Goal: Information Seeking & Learning: Find specific fact

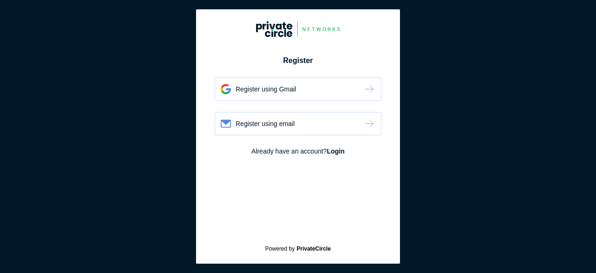
click at [296, 90] on div "Register using Gmail" at bounding box center [266, 88] width 61 height 9
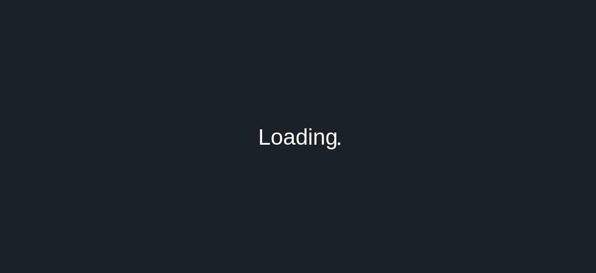
type input "[EMAIL_ADDRESS][DOMAIN_NAME]"
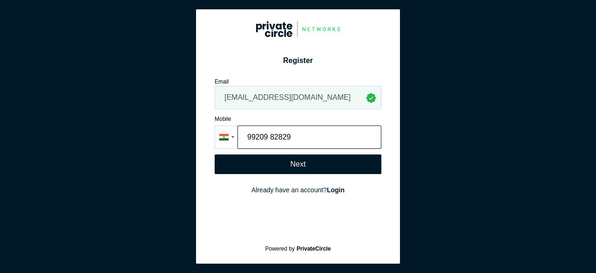
type input "99209 82829"
click at [293, 160] on div "Next" at bounding box center [298, 164] width 15 height 8
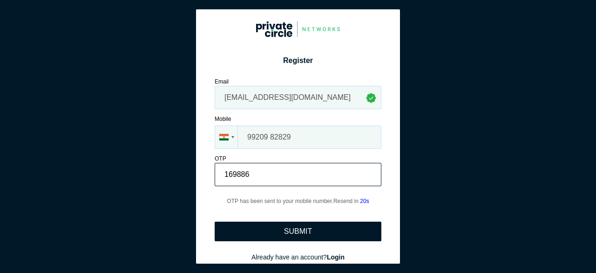
type input "169886"
click at [295, 233] on div "SUBMIT" at bounding box center [298, 231] width 167 height 20
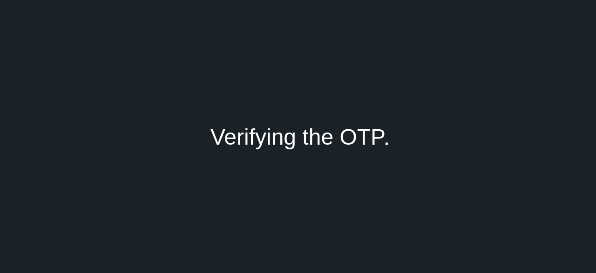
type input "Avisha"
type input "Bhandari"
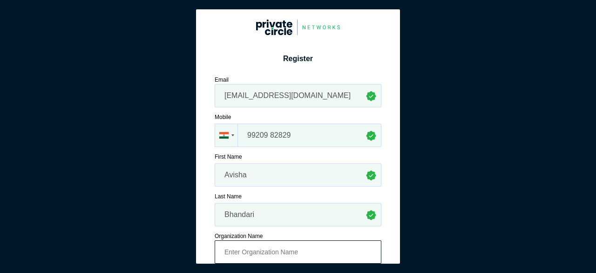
scroll to position [74, 0]
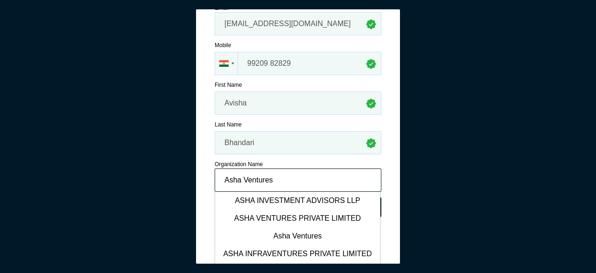
type input "Asha Ventures"
click at [307, 161] on div "Organization Name" at bounding box center [298, 164] width 167 height 8
click at [380, 183] on div "Register Register using Gmail Register using email Email avisha@ashaventures.in…" at bounding box center [298, 95] width 181 height 297
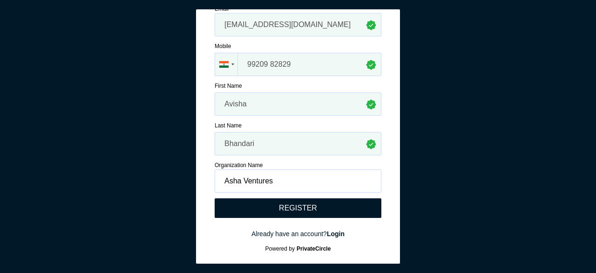
click at [310, 207] on div "REGISTER" at bounding box center [298, 208] width 38 height 8
click at [336, 234] on strong "Login" at bounding box center [336, 233] width 18 height 7
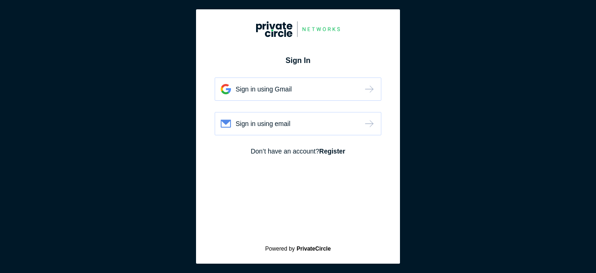
click at [318, 91] on div "Sign in using Gmail" at bounding box center [298, 88] width 167 height 23
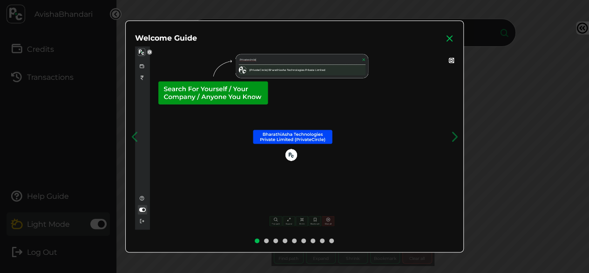
click at [454, 34] on icon at bounding box center [449, 38] width 9 height 9
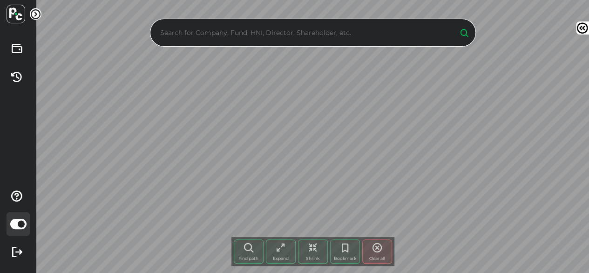
click at [338, 34] on input "text" at bounding box center [304, 33] width 293 height 14
type input "s"
type input "a"
type input "k"
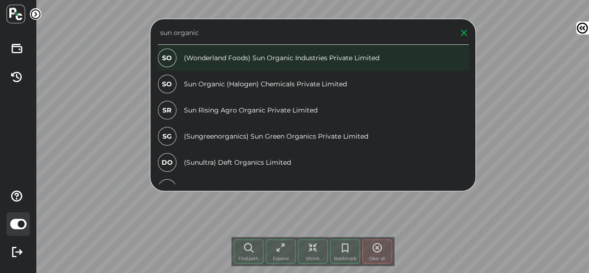
type input "sun organic"
click at [288, 63] on div "SO (Wonderland Foods) Sun Organic Industries Private Limited" at bounding box center [313, 58] width 311 height 26
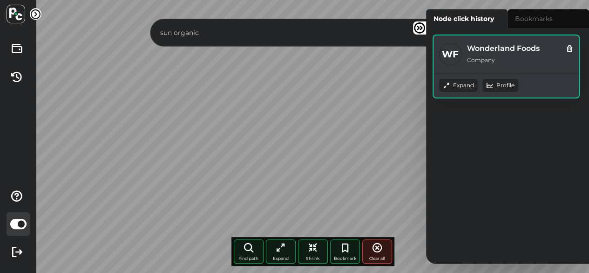
click at [469, 84] on div "Expand" at bounding box center [458, 85] width 39 height 13
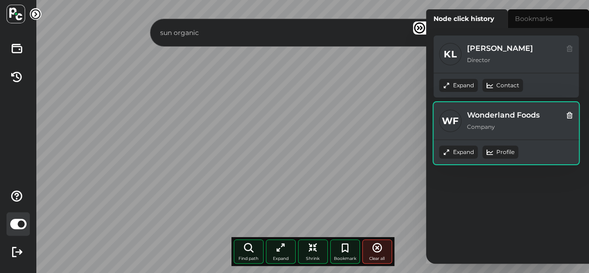
click at [450, 89] on icon at bounding box center [446, 85] width 7 height 7
click at [463, 92] on div "Expand" at bounding box center [458, 85] width 39 height 13
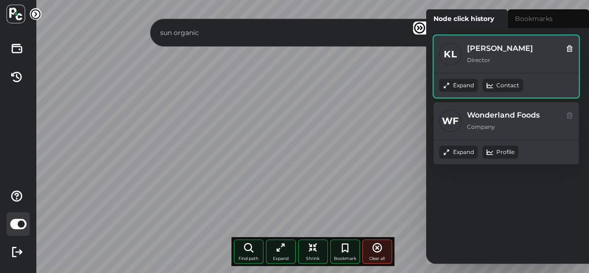
click at [466, 82] on div "Expand" at bounding box center [458, 85] width 39 height 13
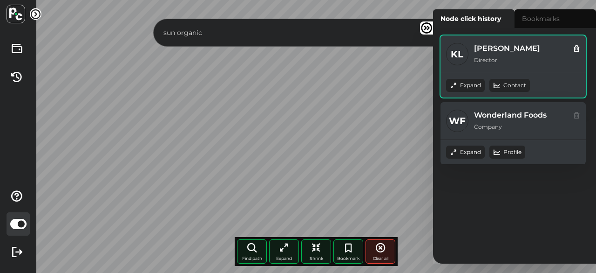
click at [577, 48] on icon at bounding box center [576, 48] width 7 height 10
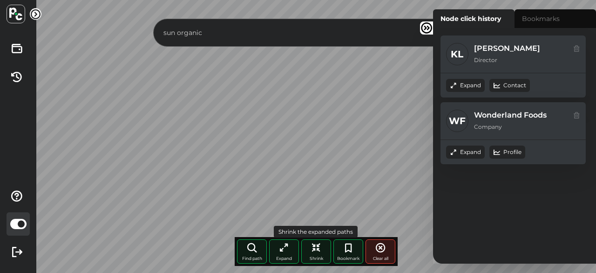
click at [321, 246] on icon at bounding box center [316, 247] width 11 height 11
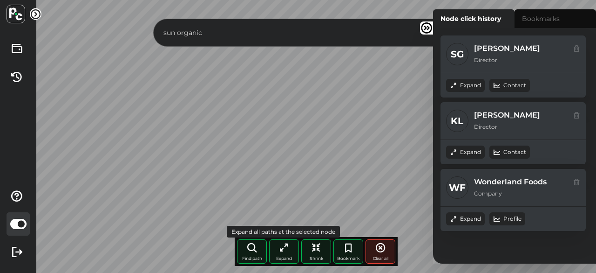
click at [280, 250] on icon at bounding box center [284, 247] width 11 height 11
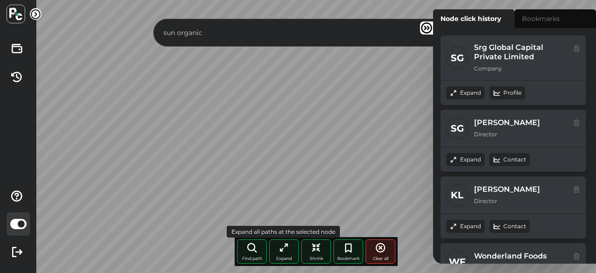
click at [289, 250] on icon at bounding box center [284, 247] width 11 height 11
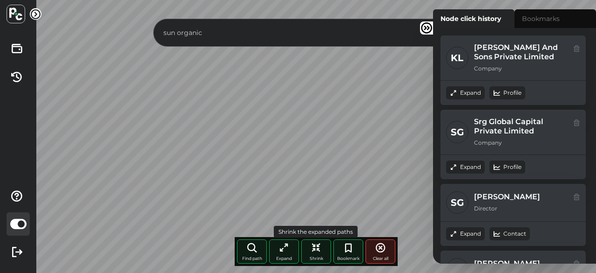
click at [310, 254] on div "Shrink" at bounding box center [316, 251] width 30 height 24
click at [284, 252] on icon at bounding box center [284, 247] width 11 height 11
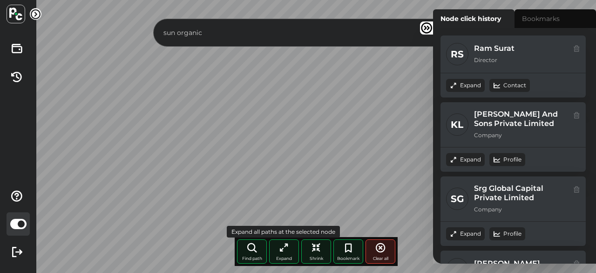
click at [281, 255] on div "Expand" at bounding box center [284, 251] width 30 height 24
click at [316, 251] on icon at bounding box center [316, 247] width 11 height 11
click at [317, 253] on div "Shrink" at bounding box center [316, 251] width 30 height 24
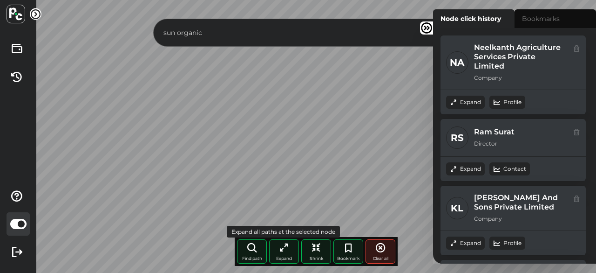
click at [286, 248] on icon at bounding box center [284, 247] width 11 height 11
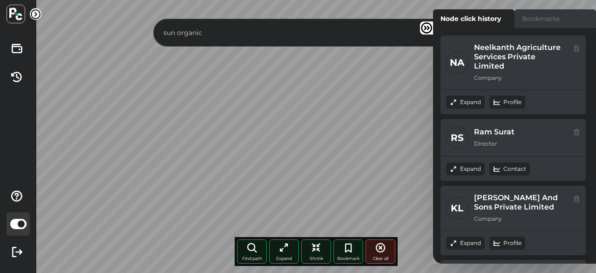
click at [546, 15] on label "Bookmarks" at bounding box center [556, 18] width 82 height 19
click at [439, 15] on input "Bookmarks" at bounding box center [436, 12] width 6 height 6
radio input "true"
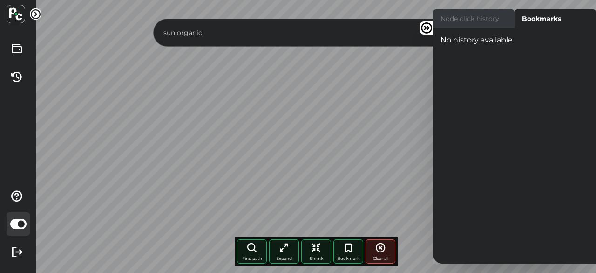
click at [484, 19] on label "Node click history" at bounding box center [474, 18] width 82 height 19
click at [439, 15] on input "Node click history" at bounding box center [436, 12] width 6 height 6
radio input "true"
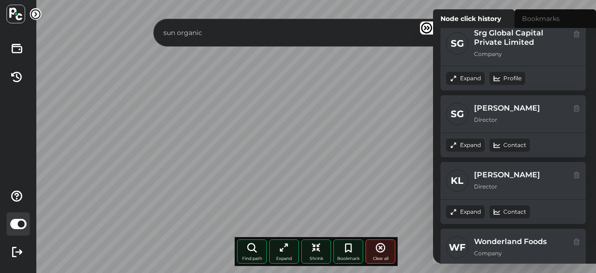
scroll to position [262, 0]
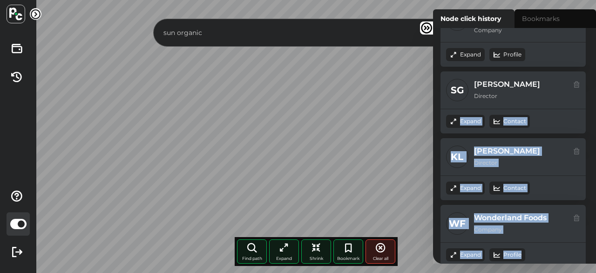
drag, startPoint x: 593, startPoint y: 233, endPoint x: 593, endPoint y: 85, distance: 148.6
click at [593, 85] on div "NA Neelkanth Agriculture Services Private Limited Company Expand Profile RS Ram…" at bounding box center [514, 145] width 163 height 235
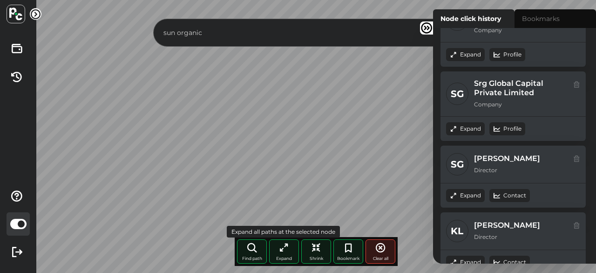
click at [291, 252] on div "Expand" at bounding box center [284, 251] width 30 height 24
click at [290, 246] on div "Expand" at bounding box center [284, 251] width 30 height 24
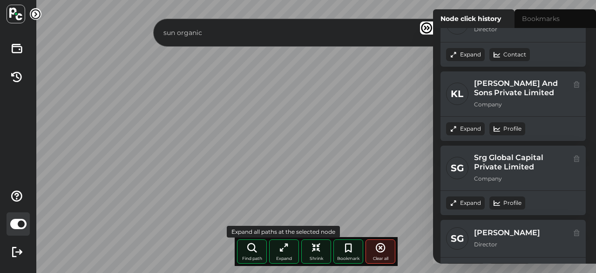
click at [294, 251] on div "Expand" at bounding box center [284, 251] width 30 height 24
click at [320, 254] on div "Shrink" at bounding box center [316, 251] width 30 height 24
click at [320, 251] on icon at bounding box center [316, 247] width 11 height 11
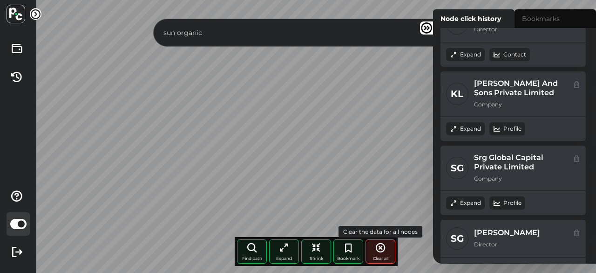
click at [371, 254] on div "Clear all" at bounding box center [381, 251] width 30 height 24
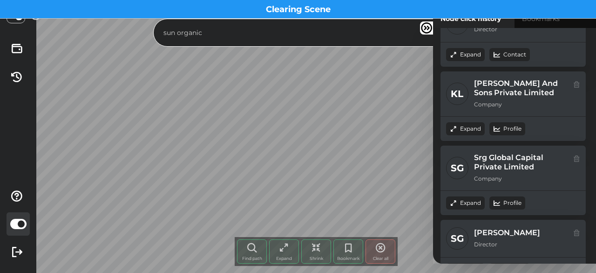
click at [260, 31] on input "sun organic" at bounding box center [307, 33] width 293 height 14
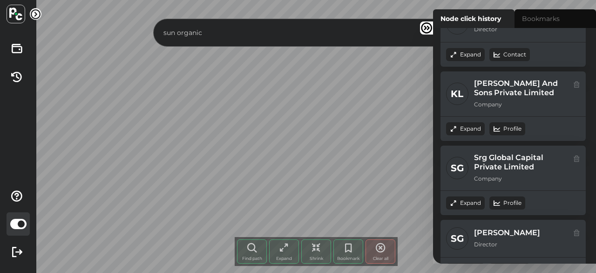
click at [424, 27] on icon at bounding box center [426, 27] width 13 height 13
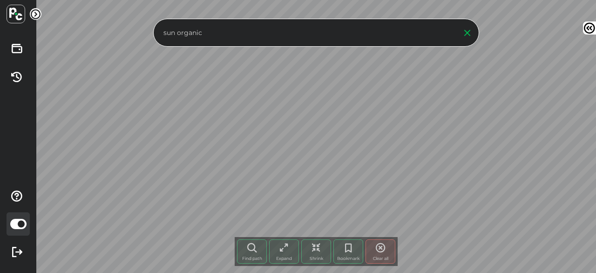
click at [369, 36] on input "sun organic" at bounding box center [307, 33] width 293 height 14
type input "s"
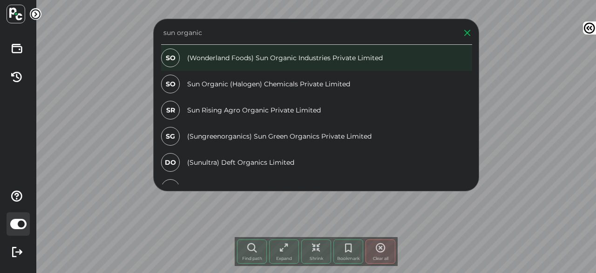
click at [332, 53] on div "SO (Wonderland Foods) Sun Organic Industries Private Limited" at bounding box center [316, 58] width 311 height 26
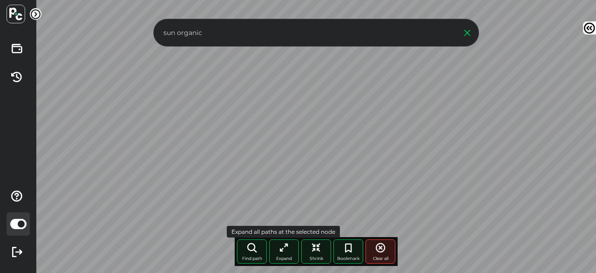
click at [279, 260] on span "Expand" at bounding box center [284, 257] width 16 height 5
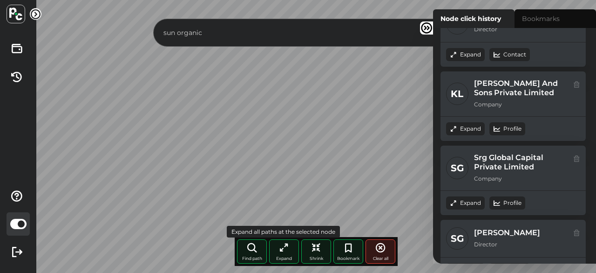
click at [286, 249] on icon at bounding box center [284, 247] width 11 height 11
click at [316, 254] on div "Shrink" at bounding box center [316, 251] width 30 height 24
click at [286, 248] on icon at bounding box center [284, 247] width 11 height 11
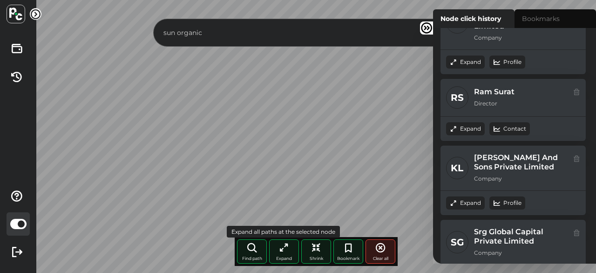
click at [288, 248] on icon at bounding box center [284, 247] width 11 height 11
click at [317, 248] on icon at bounding box center [316, 247] width 11 height 11
click at [282, 251] on icon at bounding box center [284, 247] width 11 height 11
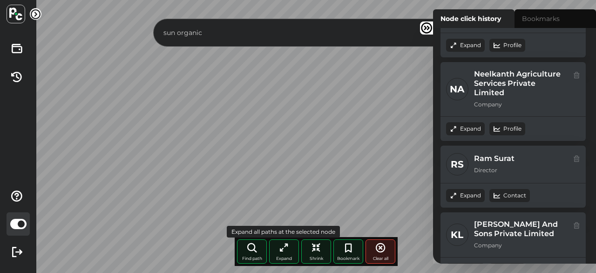
click at [285, 248] on icon at bounding box center [284, 247] width 11 height 11
click at [281, 254] on div "Expand" at bounding box center [284, 251] width 30 height 24
click at [285, 258] on span "Expand" at bounding box center [284, 257] width 16 height 5
click at [294, 252] on div "Expand" at bounding box center [284, 251] width 30 height 24
click at [287, 253] on div "Expand" at bounding box center [284, 251] width 30 height 24
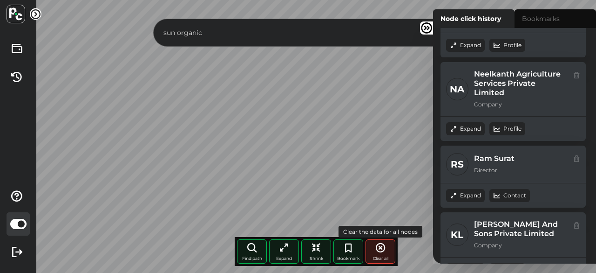
click at [386, 252] on icon at bounding box center [380, 247] width 11 height 11
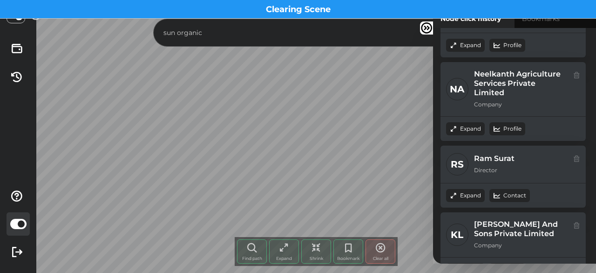
click at [291, 32] on input "sun organic" at bounding box center [307, 33] width 293 height 14
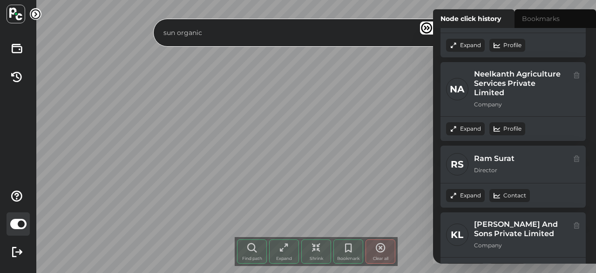
click at [427, 33] on icon at bounding box center [426, 27] width 13 height 13
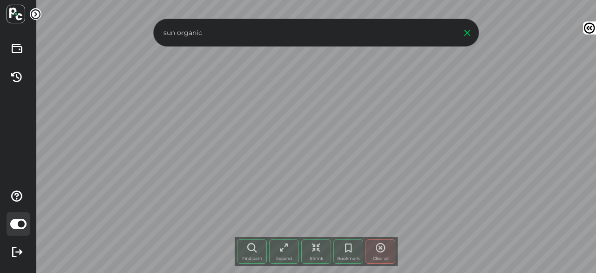
click at [424, 34] on input "sun organic" at bounding box center [307, 33] width 293 height 14
type input "s"
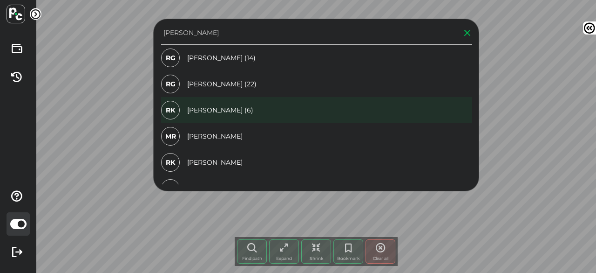
click at [318, 107] on div "RK [PERSON_NAME] (6)" at bounding box center [316, 110] width 311 height 26
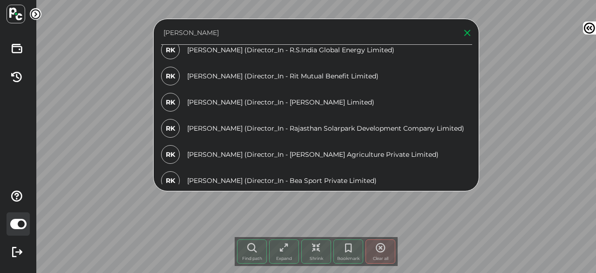
scroll to position [124, 0]
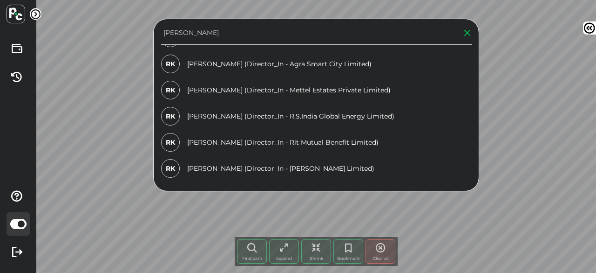
click at [255, 33] on input "[PERSON_NAME]" at bounding box center [307, 33] width 293 height 14
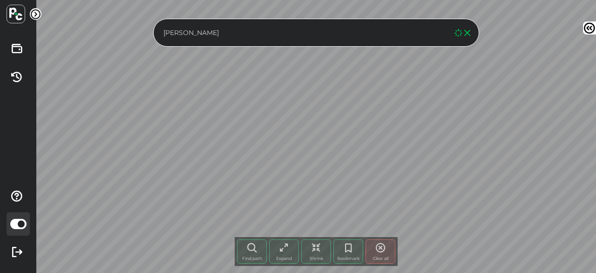
click at [255, 33] on input "[PERSON_NAME]" at bounding box center [307, 33] width 293 height 14
type input "a"
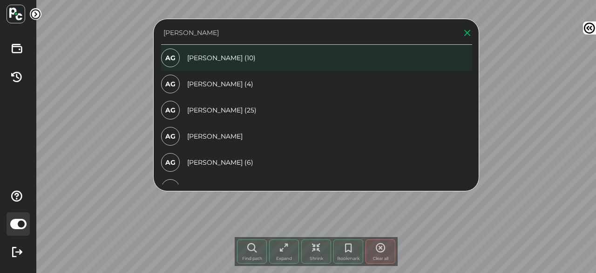
type input "[PERSON_NAME]"
click at [238, 57] on div "AG [PERSON_NAME] (10)" at bounding box center [316, 58] width 311 height 26
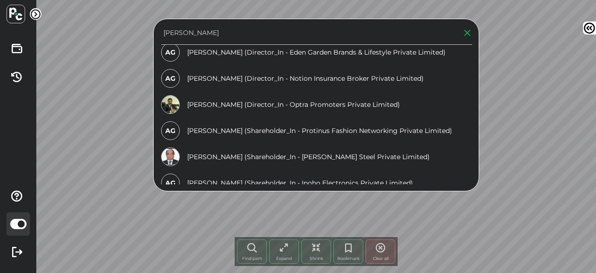
scroll to position [0, 0]
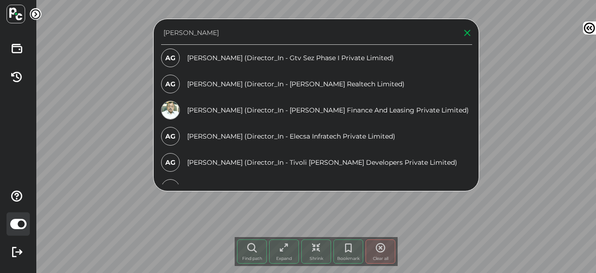
click at [469, 34] on icon at bounding box center [467, 32] width 9 height 9
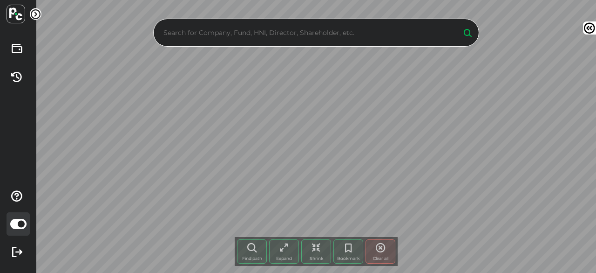
click at [347, 34] on input "text" at bounding box center [307, 33] width 293 height 14
type input "[PERSON_NAME]"
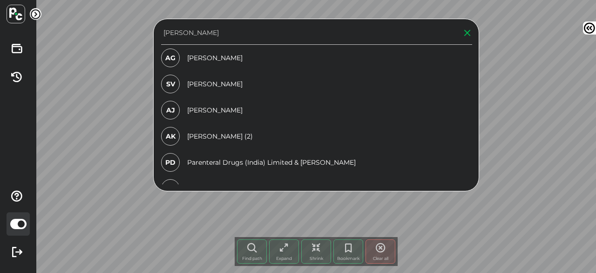
scroll to position [210, 0]
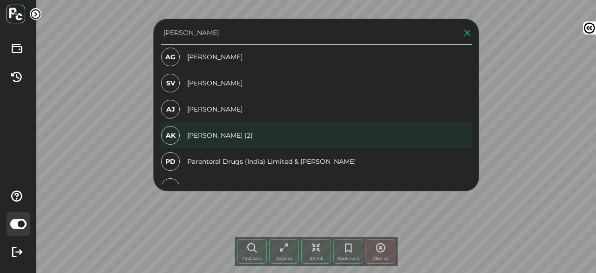
click at [282, 134] on div "AK [PERSON_NAME] (2)" at bounding box center [316, 135] width 311 height 26
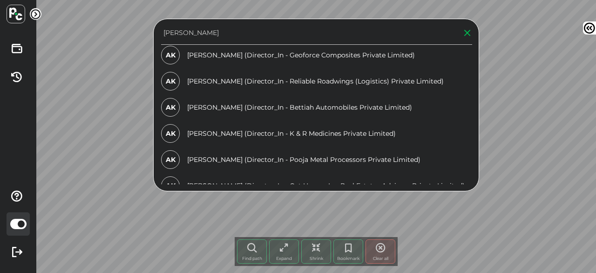
scroll to position [107, 0]
drag, startPoint x: 351, startPoint y: 33, endPoint x: 163, endPoint y: 28, distance: 188.3
click at [163, 28] on input "[PERSON_NAME]" at bounding box center [307, 33] width 293 height 14
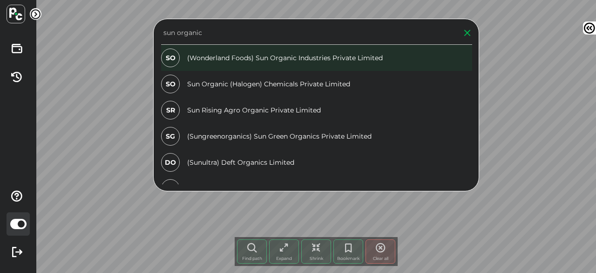
type input "sun organic"
click at [232, 55] on div "SO (Wonderland Foods) Sun Organic Industries Private Limited" at bounding box center [316, 58] width 311 height 26
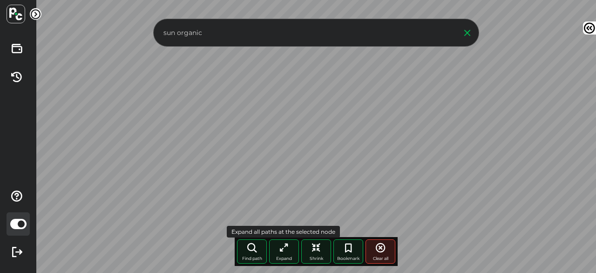
click at [281, 248] on icon at bounding box center [284, 247] width 11 height 11
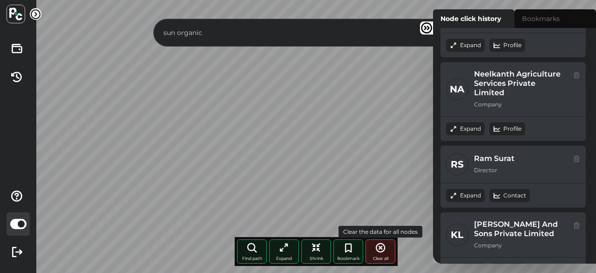
click at [373, 252] on div "sun organic Find path More paths Expand Shrink Bookmark Clear all Node click hi…" at bounding box center [316, 136] width 560 height 273
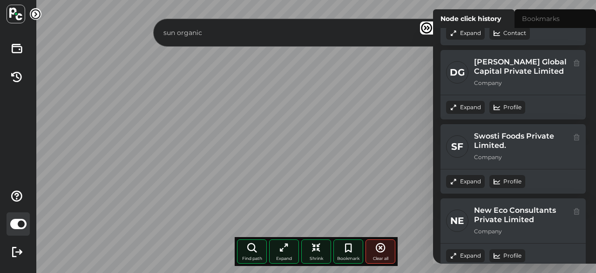
scroll to position [0, 0]
